Goal: Task Accomplishment & Management: Use online tool/utility

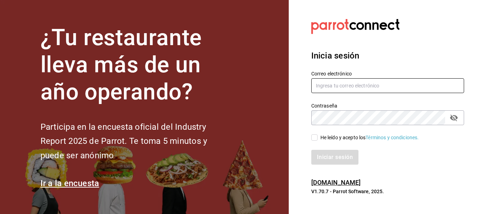
type input "5cincopizza@gmail.com"
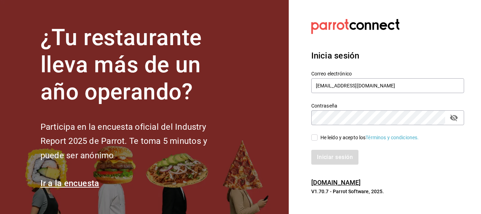
click at [313, 137] on input "He leído y acepto los Términos y condiciones." at bounding box center [314, 137] width 6 height 6
checkbox input "true"
click at [323, 161] on button "Iniciar sesión" at bounding box center [335, 157] width 48 height 15
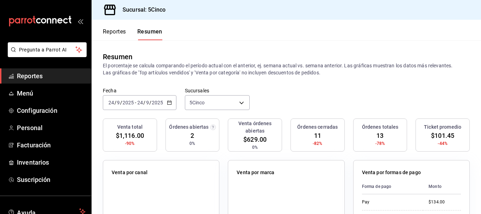
click at [0, 213] on nordpass-portal at bounding box center [0, 214] width 0 height 0
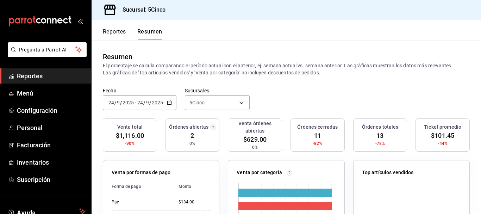
scroll to position [106, 0]
